Goal: Task Accomplishment & Management: Manage account settings

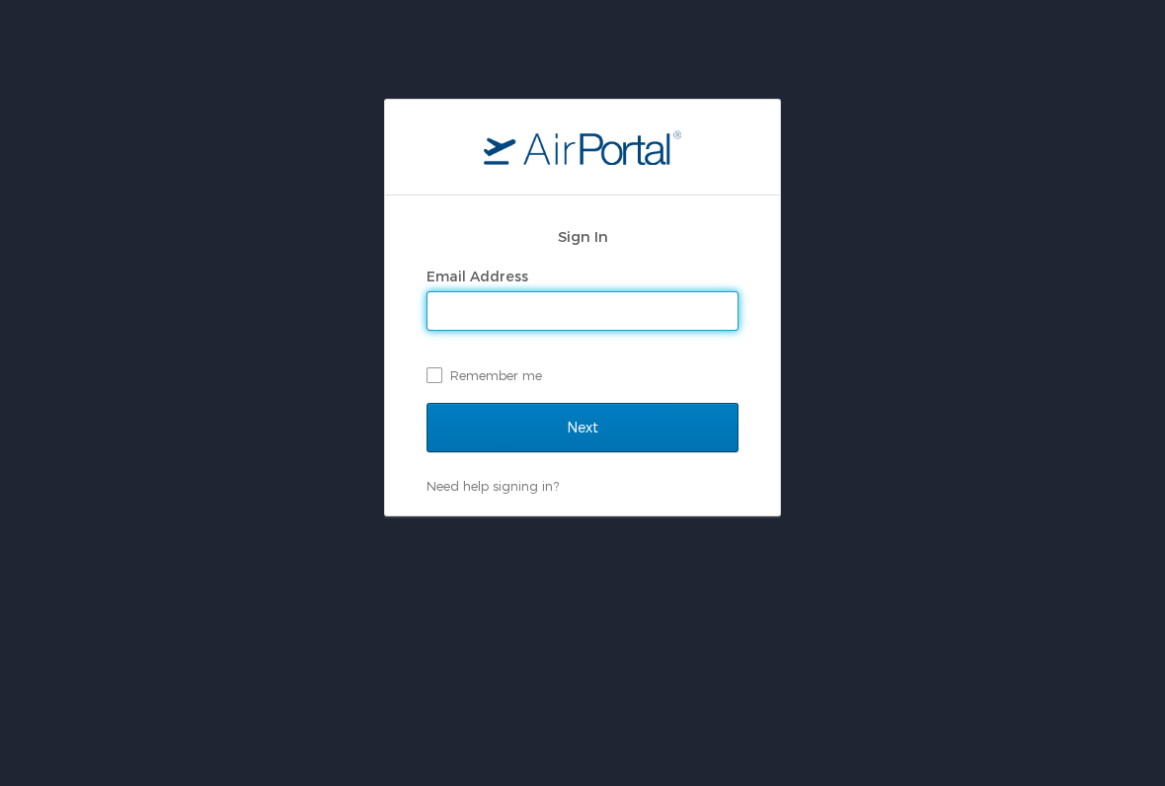
type input "hiresrn@aol.com"
click at [582, 426] on input "Next" at bounding box center [582, 427] width 312 height 49
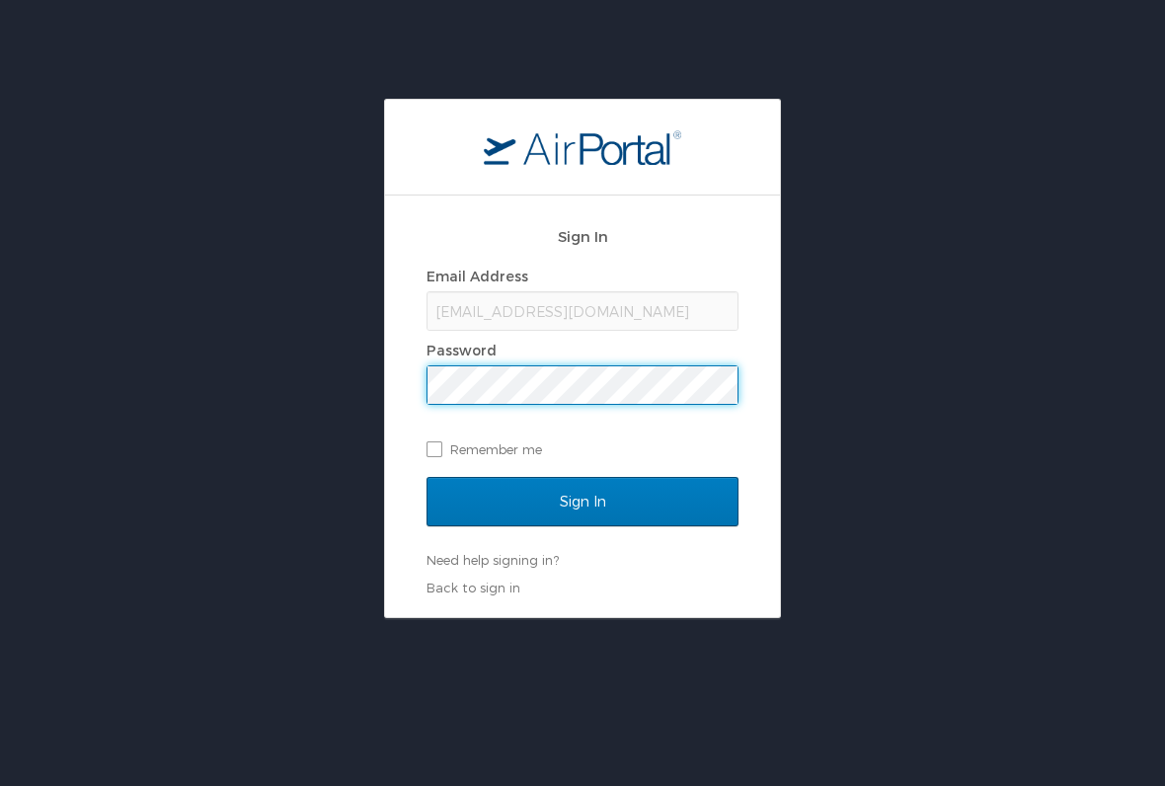
click at [614, 314] on div "hiresrn@aol.com" at bounding box center [582, 310] width 312 height 39
click at [521, 316] on div "hiresrn@aol.com" at bounding box center [582, 310] width 312 height 39
click at [474, 319] on div "hiresrn@aol.com" at bounding box center [582, 310] width 312 height 39
click at [619, 500] on input "Sign In" at bounding box center [582, 501] width 312 height 49
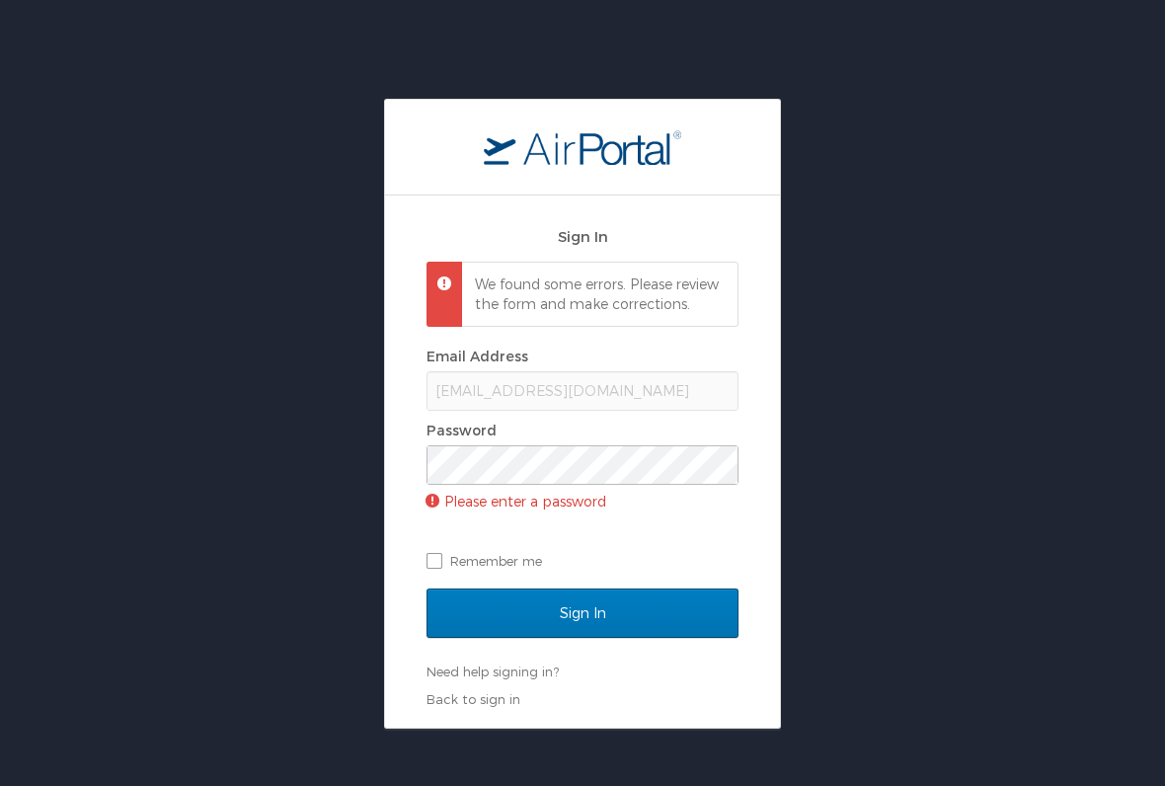
click at [551, 406] on div "hiresrn@aol.com" at bounding box center [582, 390] width 312 height 39
click at [486, 707] on link "Back to sign in" at bounding box center [473, 699] width 94 height 16
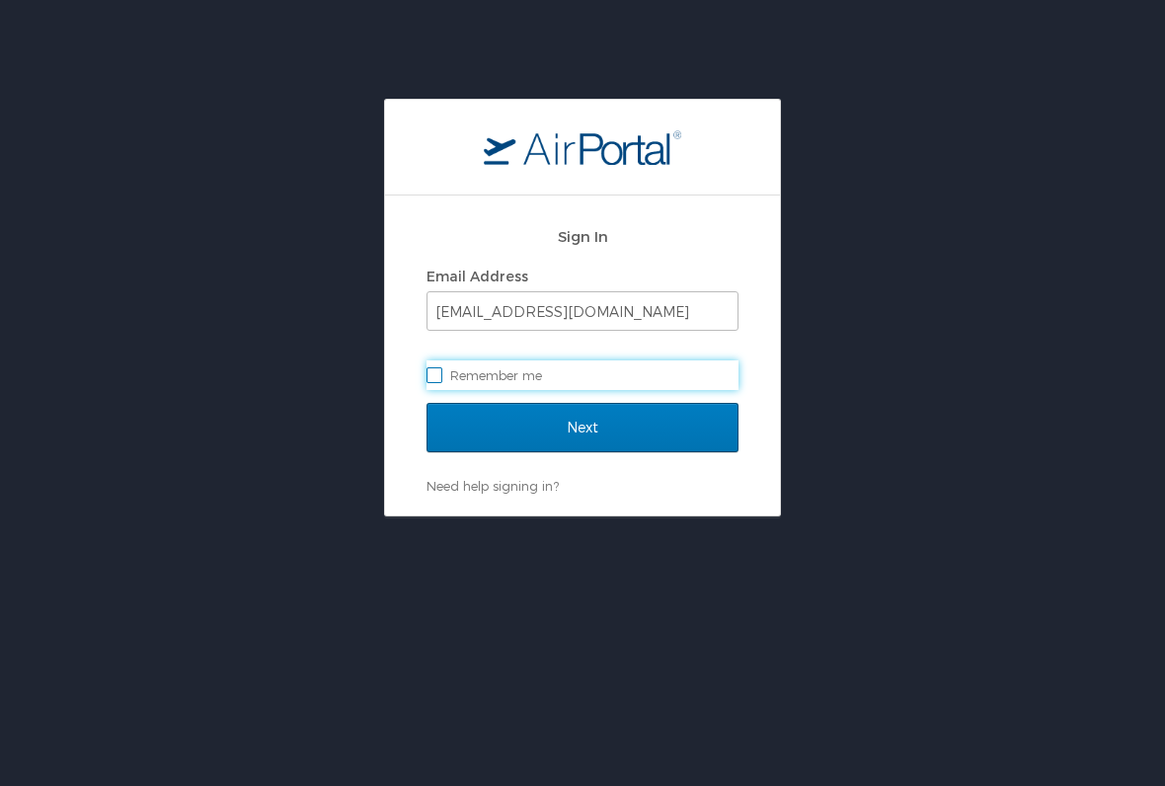
click at [597, 429] on input "Next" at bounding box center [582, 427] width 312 height 49
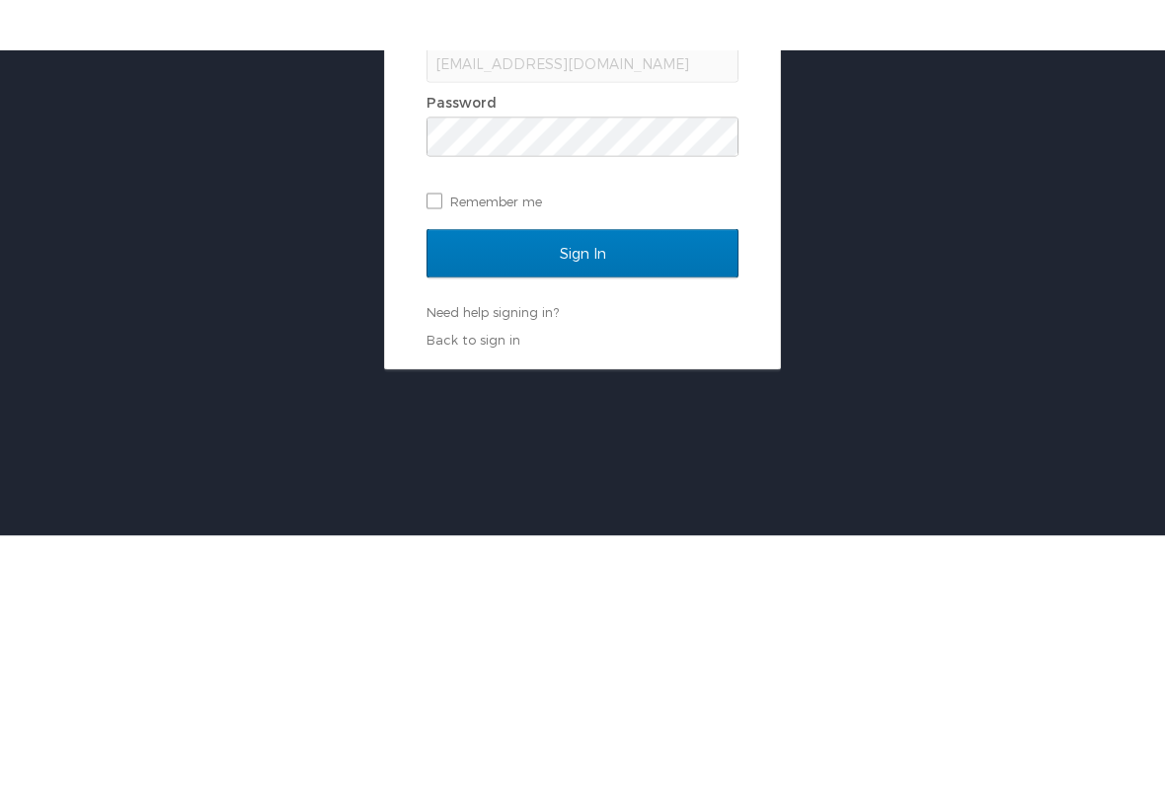
scroll to position [99, 0]
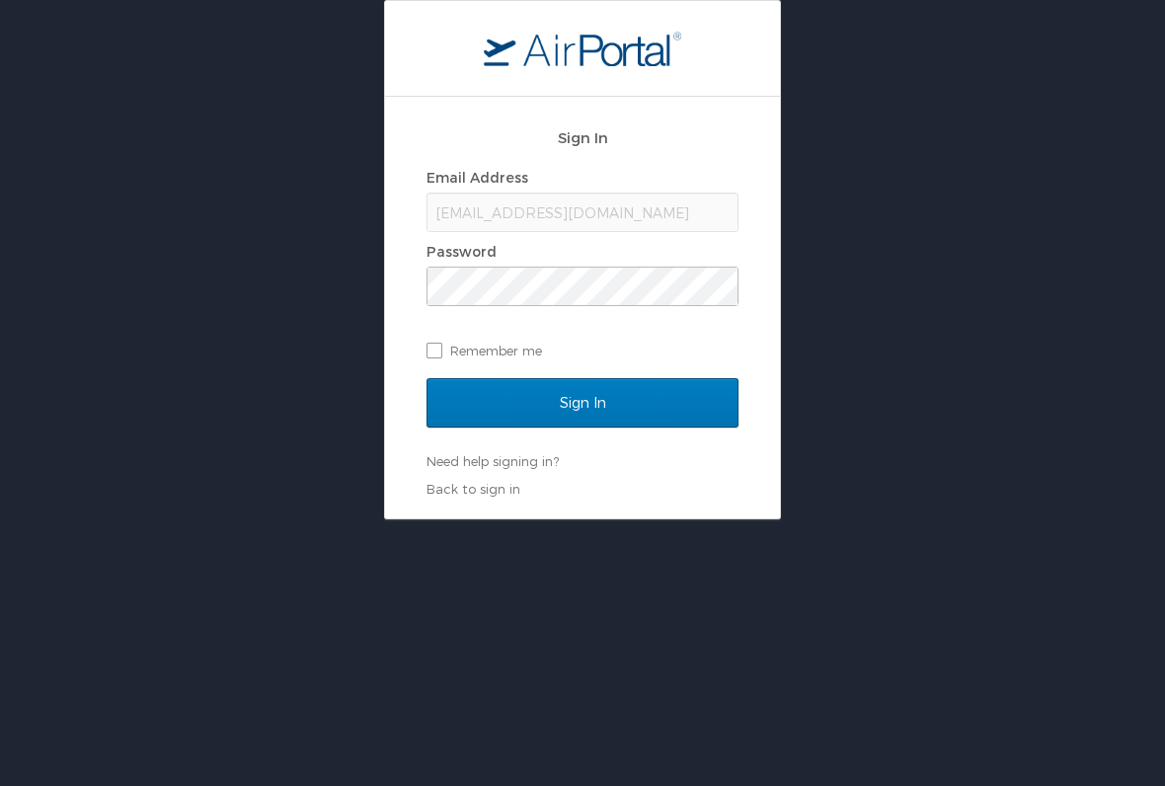
click at [631, 400] on input "Sign In" at bounding box center [582, 402] width 312 height 49
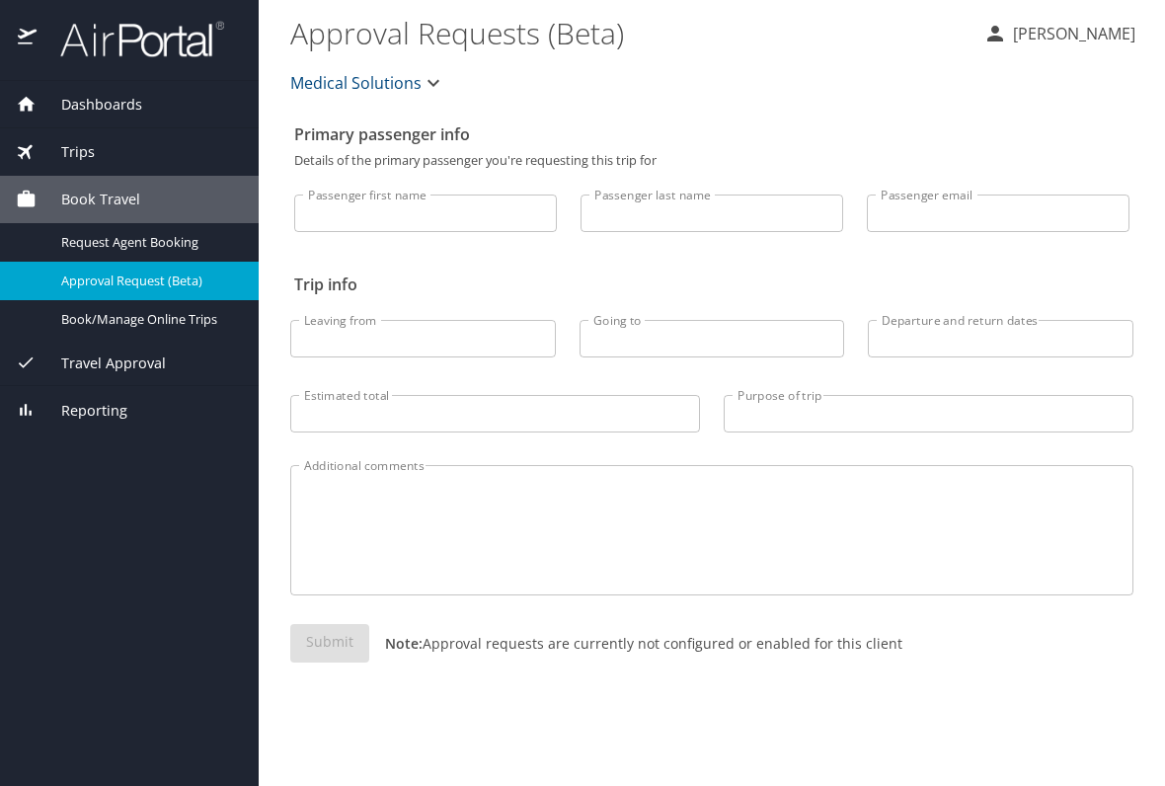
click at [129, 113] on span "Dashboards" at bounding box center [90, 105] width 106 height 22
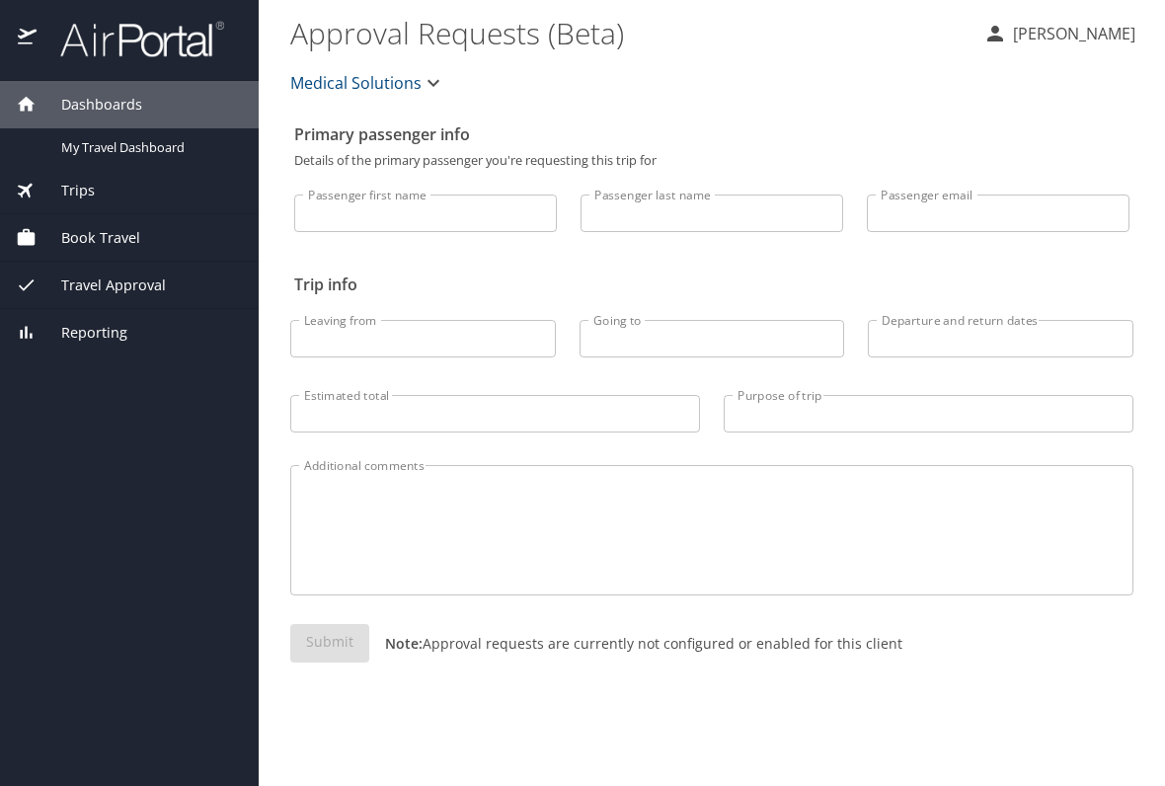
click at [91, 180] on span "Trips" at bounding box center [66, 191] width 58 height 22
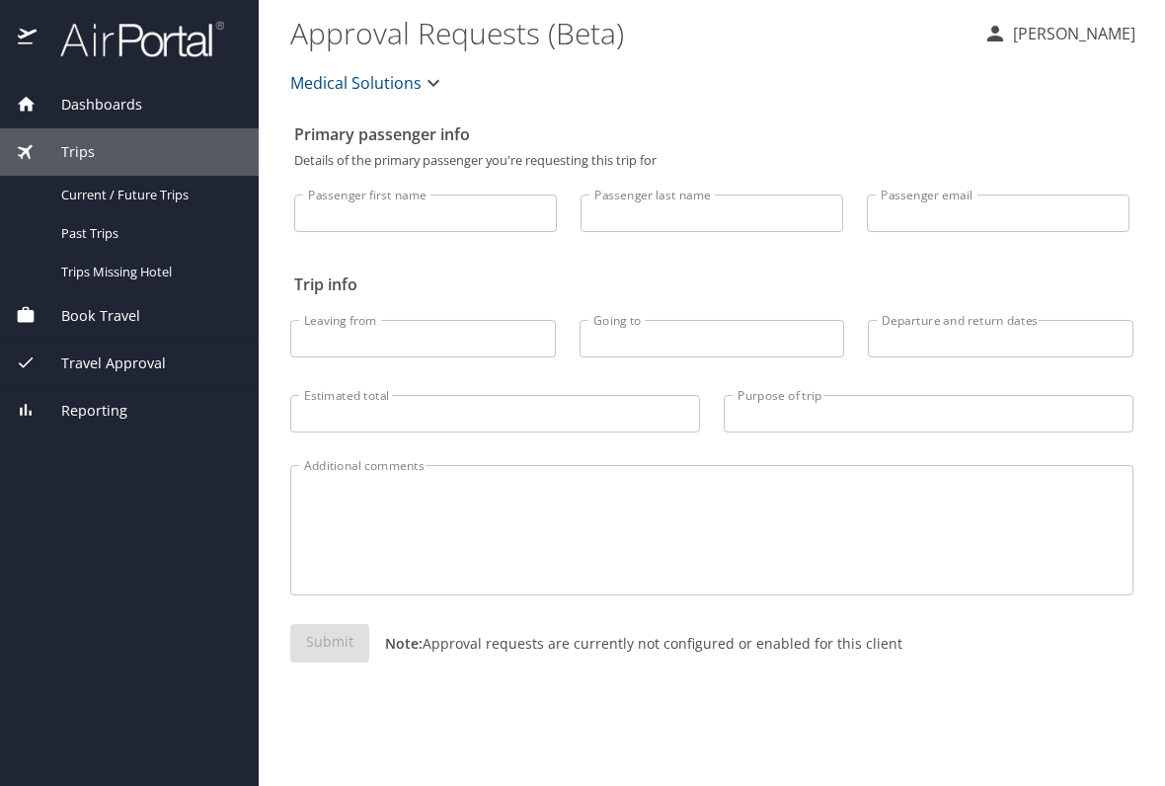
click at [120, 315] on span "Book Travel" at bounding box center [89, 316] width 104 height 22
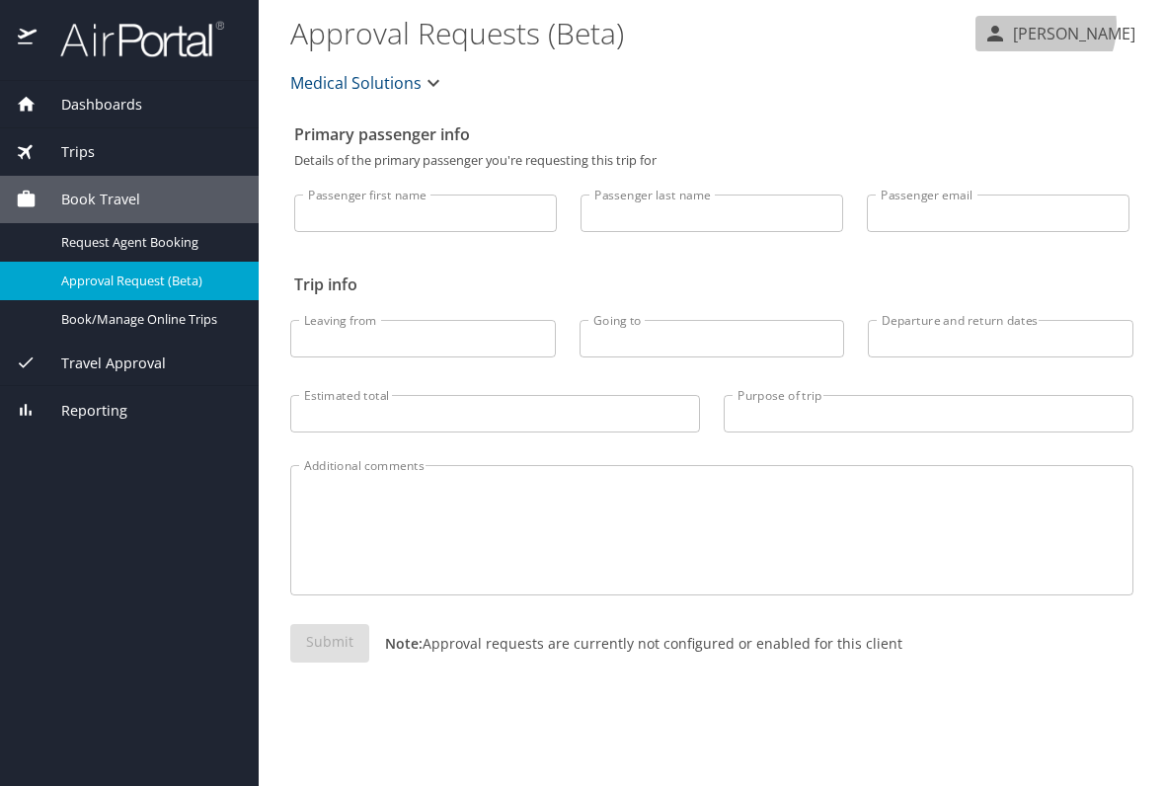
click at [1060, 25] on p "[PERSON_NAME]" at bounding box center [1071, 34] width 128 height 24
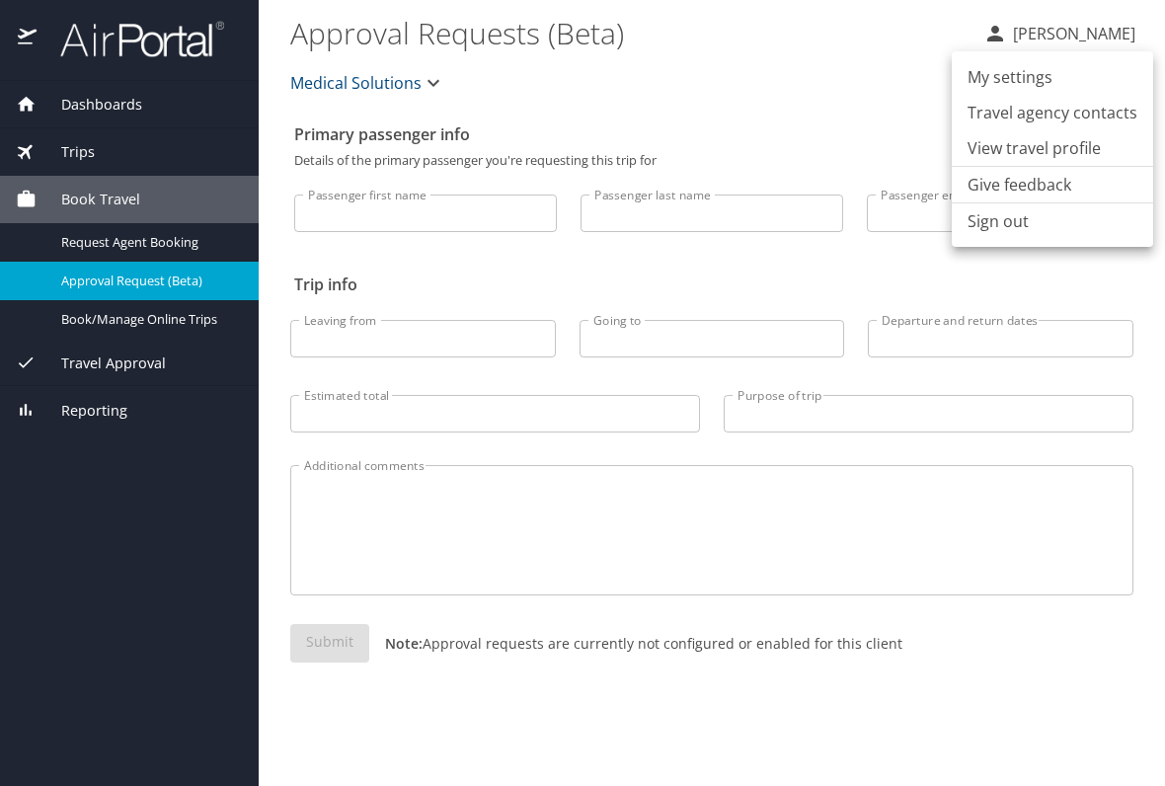
click at [1046, 148] on li "View travel profile" at bounding box center [1052, 148] width 201 height 36
